Goal: Ask a question

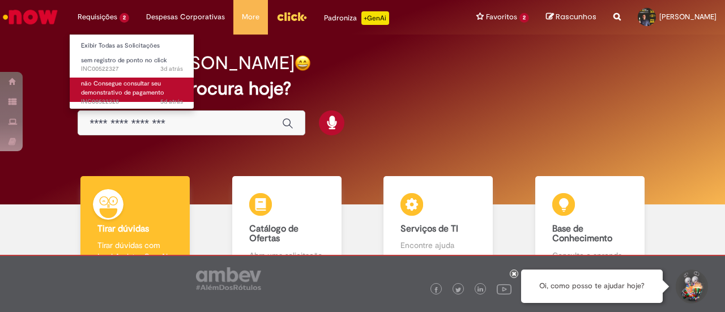
click at [117, 90] on span "não Consegue consultar seu demonstrativo de pagamento" at bounding box center [122, 88] width 83 height 18
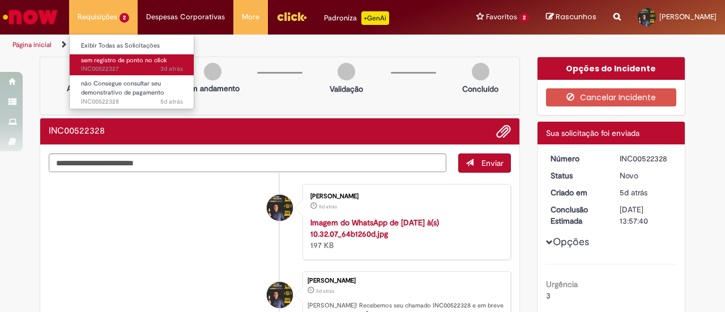
click at [110, 61] on span "sem registro de ponto no click" at bounding box center [124, 60] width 86 height 8
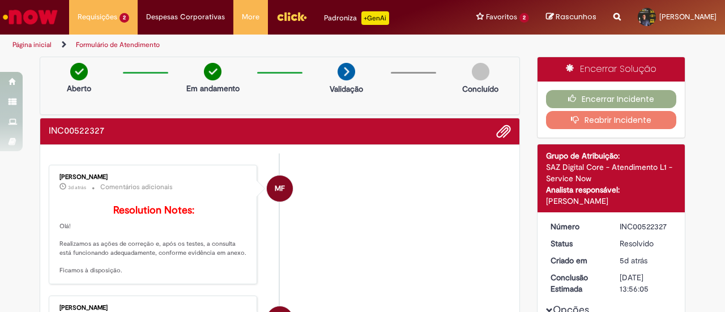
click at [600, 119] on button "Reabrir Incidente" at bounding box center [611, 120] width 131 height 18
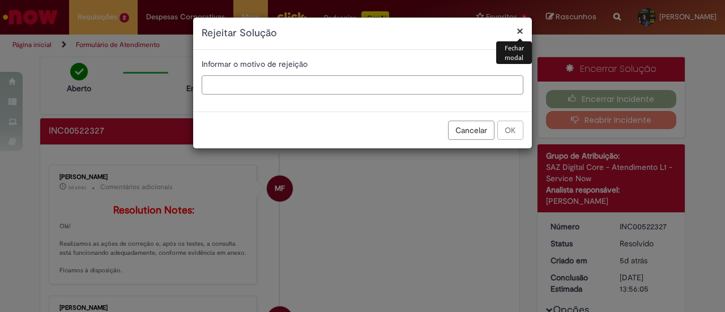
click at [253, 92] on input "text" at bounding box center [363, 84] width 322 height 19
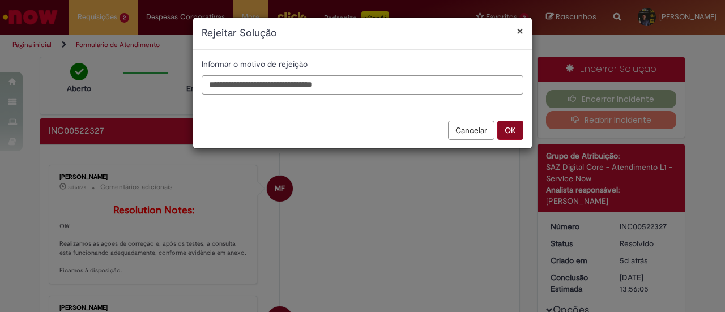
type input "**********"
click at [507, 129] on button "OK" at bounding box center [510, 130] width 26 height 19
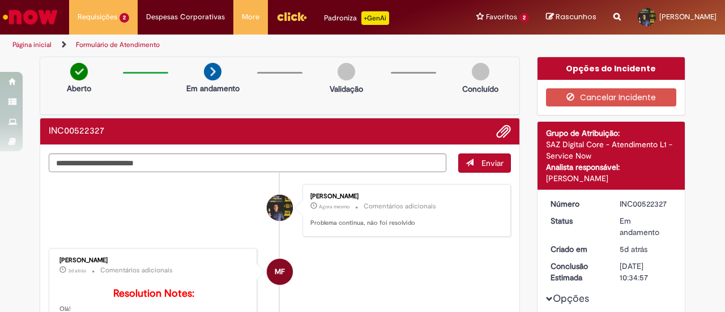
click at [488, 127] on li at bounding box center [499, 131] width 23 height 15
click at [508, 128] on div "INC00522327" at bounding box center [279, 131] width 479 height 27
click at [499, 130] on span "Adicionar anexos" at bounding box center [504, 132] width 14 height 14
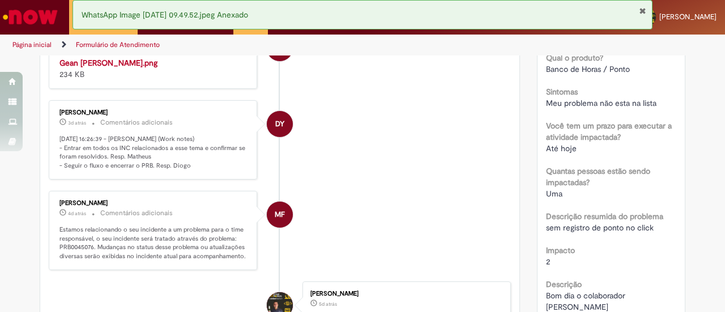
scroll to position [566, 0]
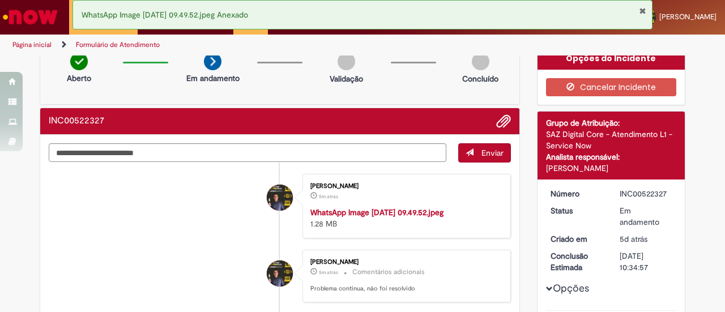
scroll to position [0, 0]
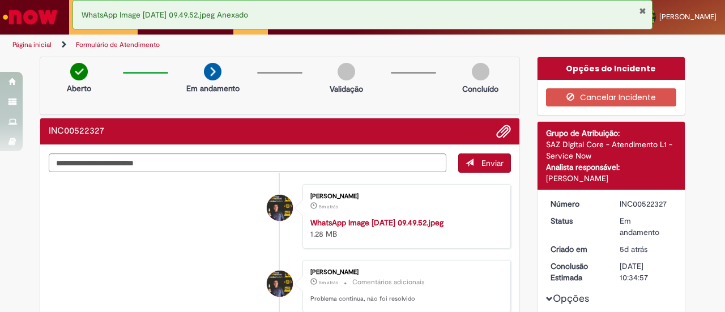
click at [643, 9] on button "Fechar Notificação" at bounding box center [642, 10] width 7 height 9
